Goal: Transaction & Acquisition: Obtain resource

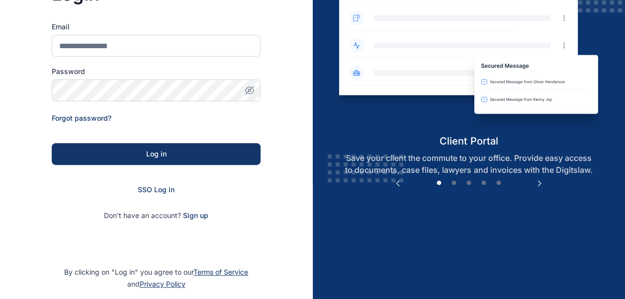
scroll to position [154, 0]
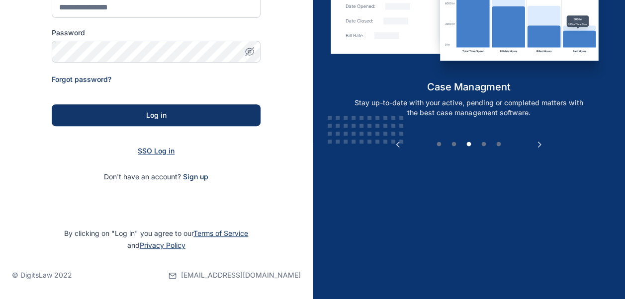
click at [165, 152] on span "SSO Log in" at bounding box center [156, 151] width 37 height 8
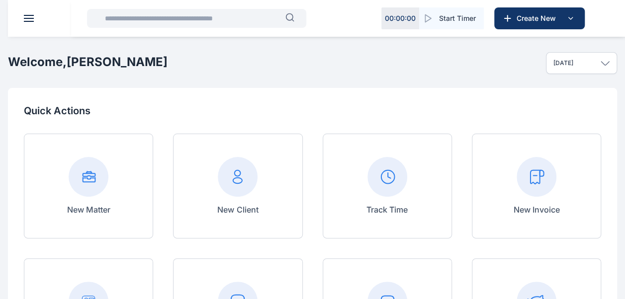
click at [25, 17] on button at bounding box center [29, 18] width 10 height 7
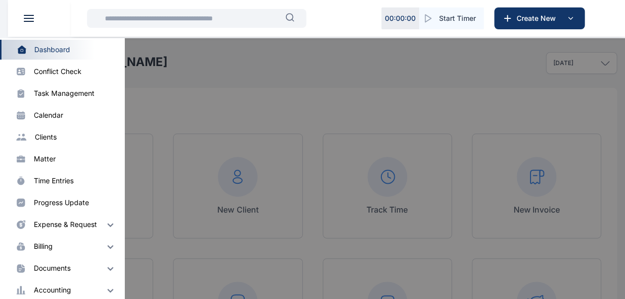
scroll to position [41, 0]
click at [104, 246] on img at bounding box center [110, 246] width 12 height 12
click at [59, 270] on div "Invoice" at bounding box center [53, 266] width 23 height 10
click at [54, 265] on div "Invoice" at bounding box center [53, 266] width 23 height 10
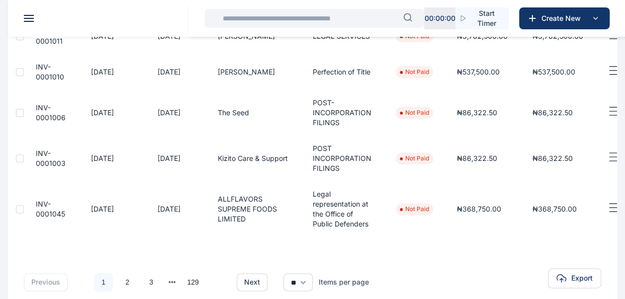
scroll to position [503, 0]
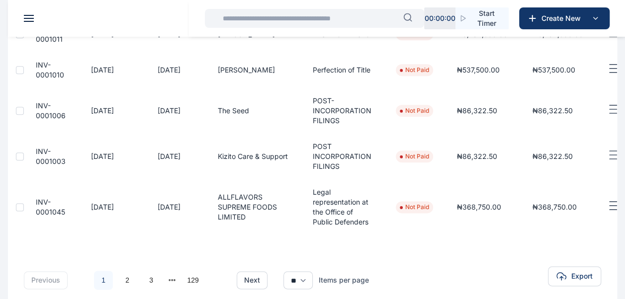
click at [256, 179] on td "Kizito Care & Support" at bounding box center [253, 157] width 95 height 46
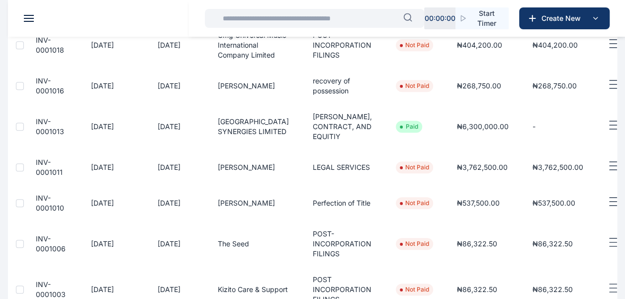
scroll to position [595, 0]
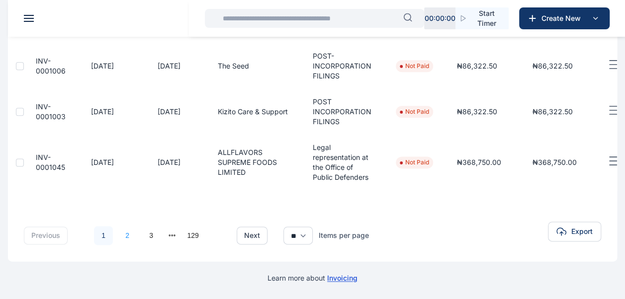
click at [128, 229] on link "2" at bounding box center [127, 235] width 19 height 19
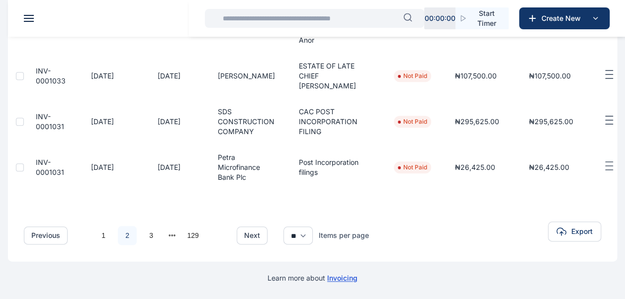
scroll to position [470, 0]
click at [151, 245] on link "3" at bounding box center [151, 235] width 19 height 19
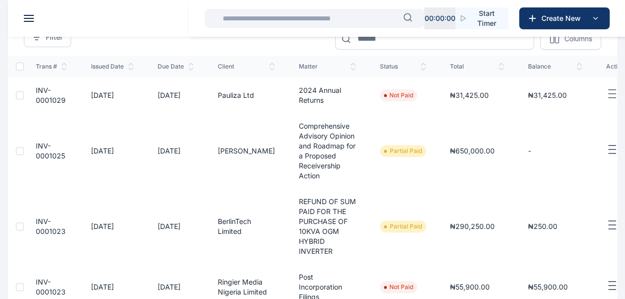
scroll to position [0, 0]
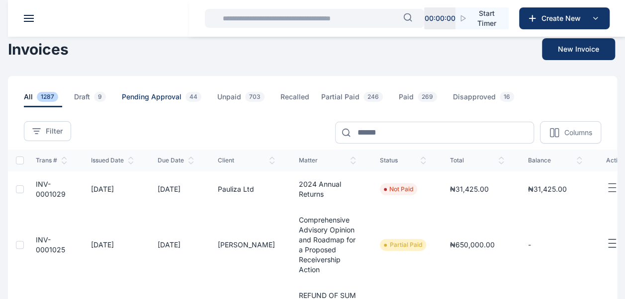
click at [153, 95] on span "Pending Approval 44" at bounding box center [164, 99] width 84 height 15
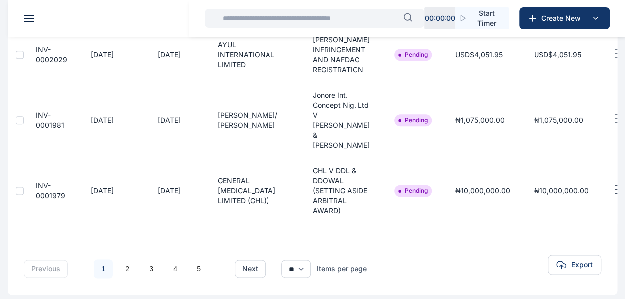
scroll to position [565, 0]
click at [254, 259] on button "next" at bounding box center [250, 268] width 31 height 18
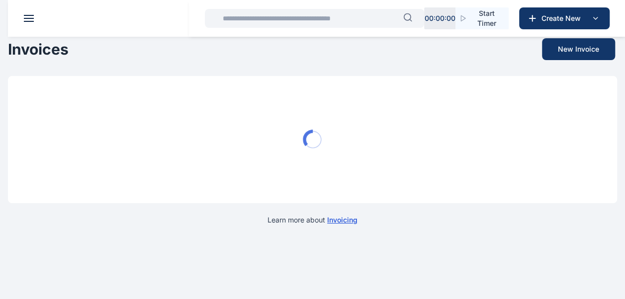
scroll to position [0, 0]
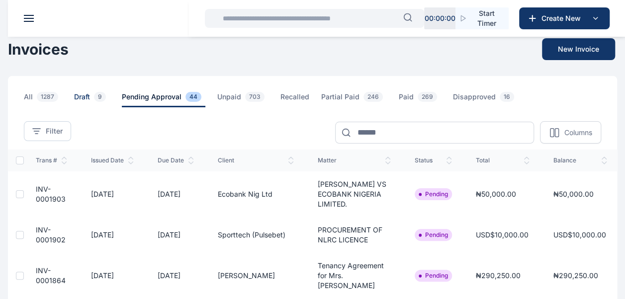
click at [89, 96] on span "Draft 9" at bounding box center [92, 99] width 36 height 15
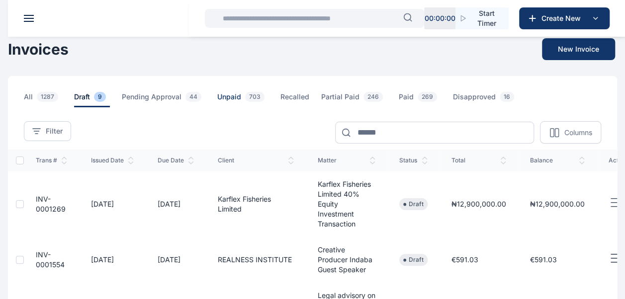
click at [230, 97] on span "Unpaid 703" at bounding box center [242, 99] width 51 height 15
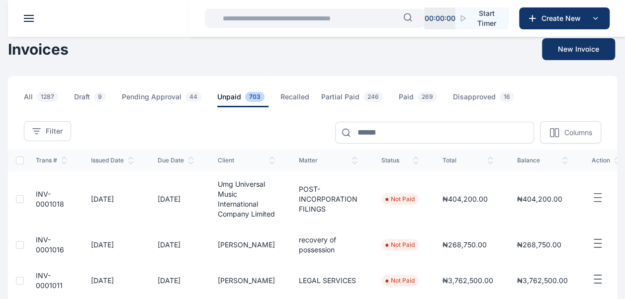
click at [592, 250] on icon "button" at bounding box center [598, 244] width 12 height 12
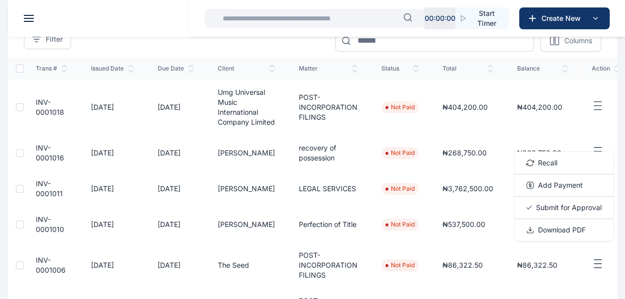
scroll to position [92, 0]
click at [540, 235] on span "Download PDF" at bounding box center [562, 230] width 48 height 10
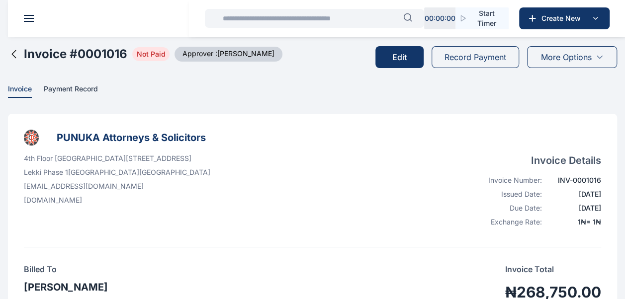
click at [601, 57] on icon at bounding box center [599, 57] width 8 height 8
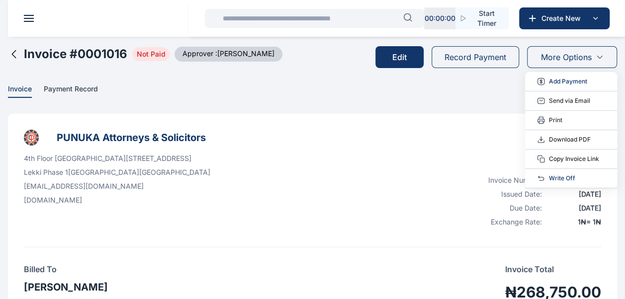
click at [564, 137] on span "Download PDF" at bounding box center [570, 140] width 42 height 10
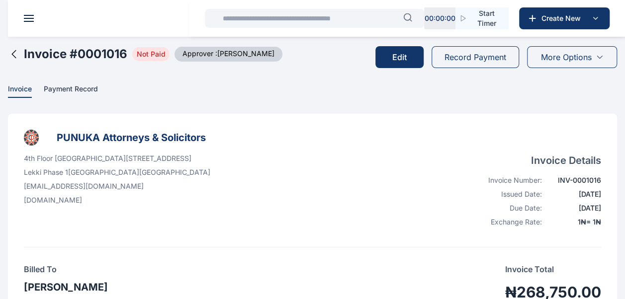
click at [414, 199] on div "4th Floor [GEOGRAPHIC_DATA][STREET_ADDRESS] [EMAIL_ADDRESS][DOMAIN_NAME] [DOMAI…" at bounding box center [312, 193] width 577 height 78
click at [320, 151] on div "PUNUKA Attorneys & Solicitors 4th Floor [GEOGRAPHIC_DATA][STREET_ADDRESS] [EMAI…" at bounding box center [312, 189] width 577 height 118
